Goal: Task Accomplishment & Management: Use online tool/utility

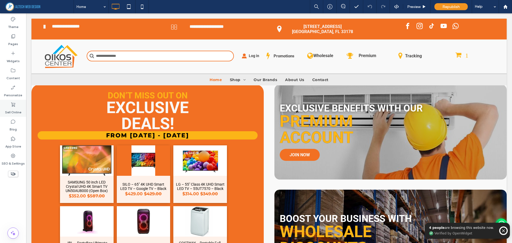
click at [16, 106] on div "Sell Online" at bounding box center [13, 108] width 26 height 17
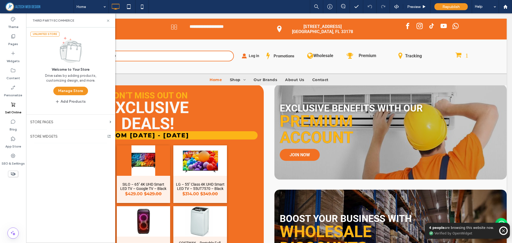
click at [71, 89] on button "Manage Store" at bounding box center [70, 91] width 35 height 9
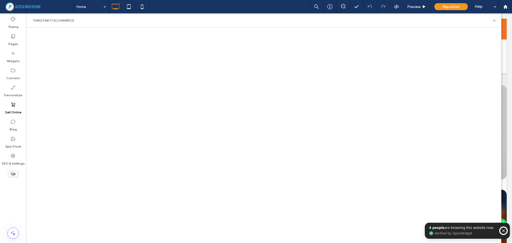
click at [503, 232] on circle "Hide visitor counter" at bounding box center [503, 230] width 7 height 7
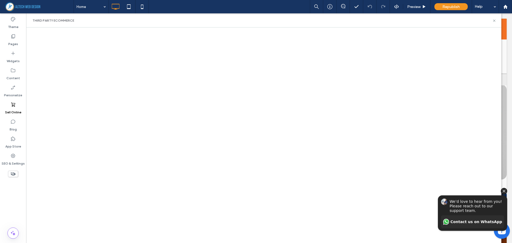
click at [504, 179] on icon "Hide invitation" at bounding box center [504, 180] width 6 height 6
